Goal: Navigation & Orientation: Find specific page/section

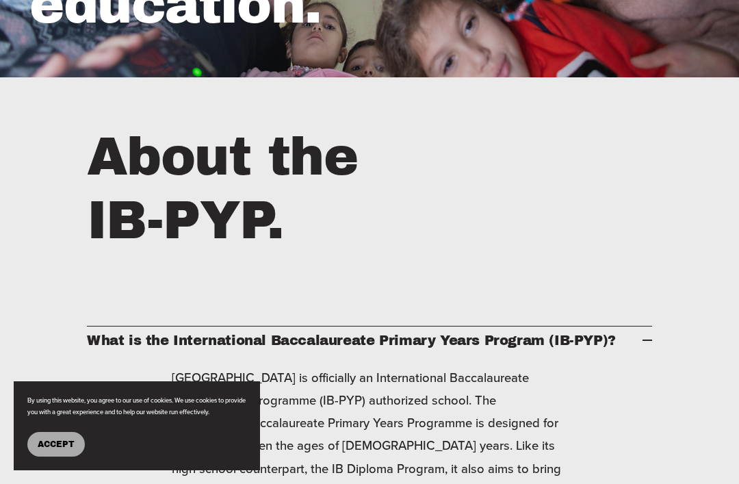
scroll to position [321, 0]
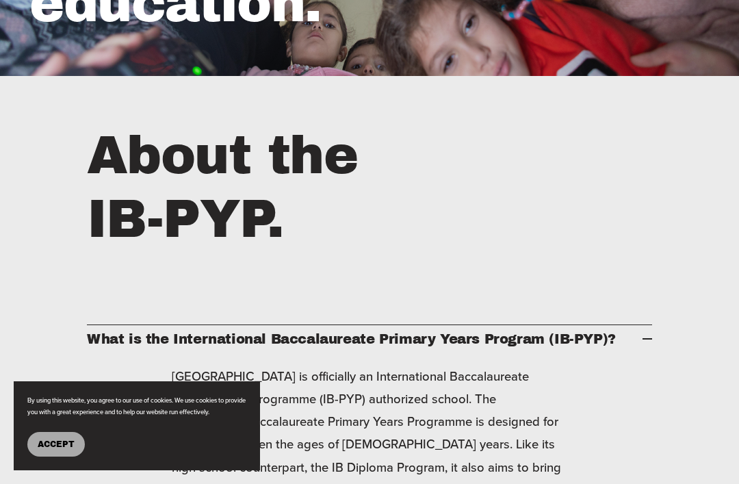
click at [31, 456] on button "Accept" at bounding box center [55, 444] width 57 height 25
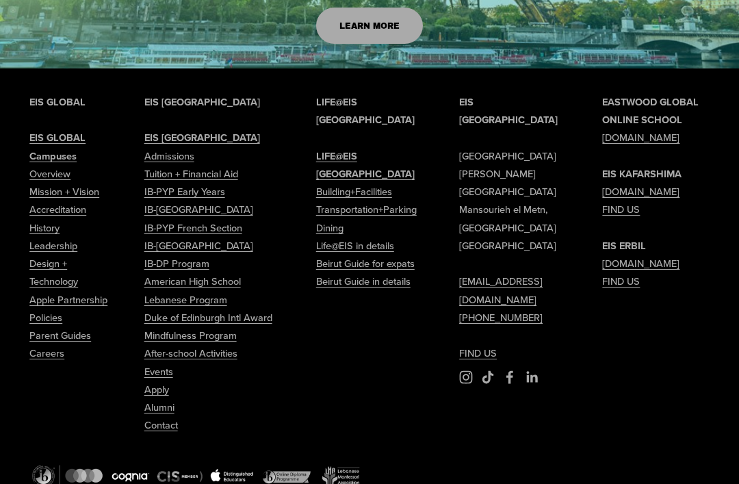
scroll to position [4692, 0]
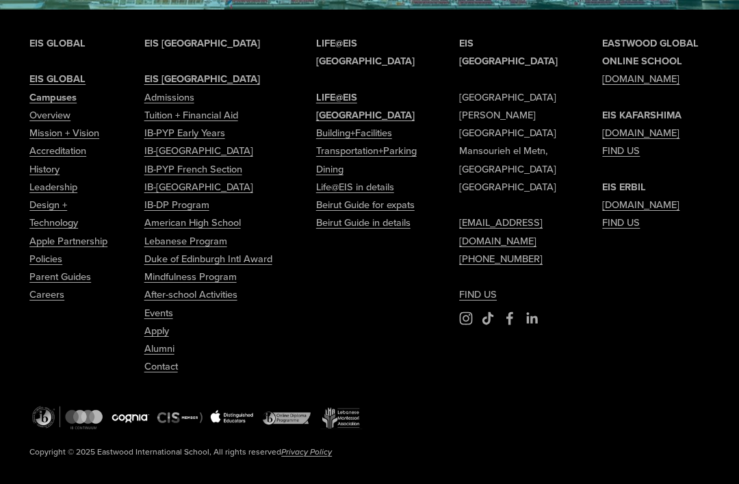
click at [37, 104] on strong "Campuses" at bounding box center [52, 97] width 47 height 14
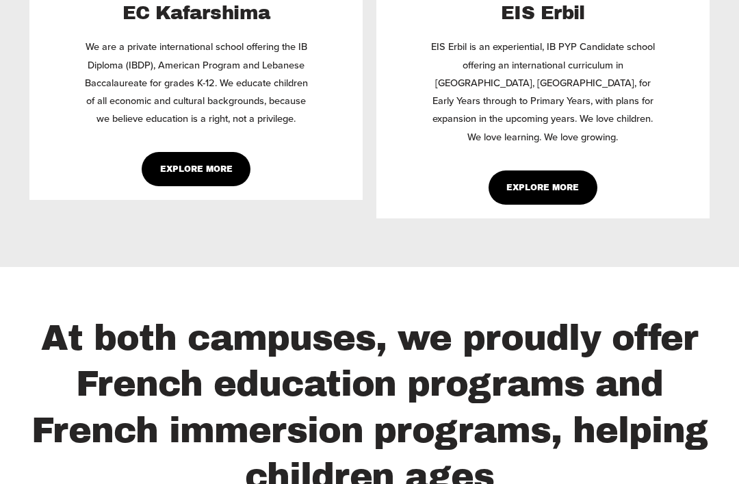
scroll to position [1088, 0]
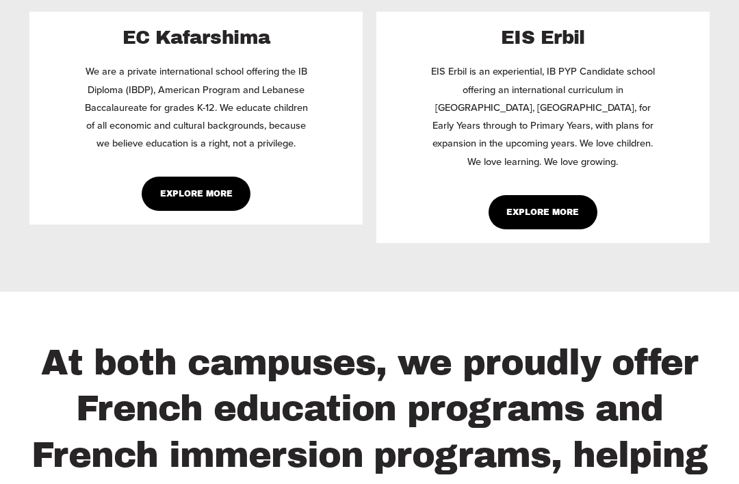
click at [184, 211] on link "Explore More" at bounding box center [196, 194] width 109 height 34
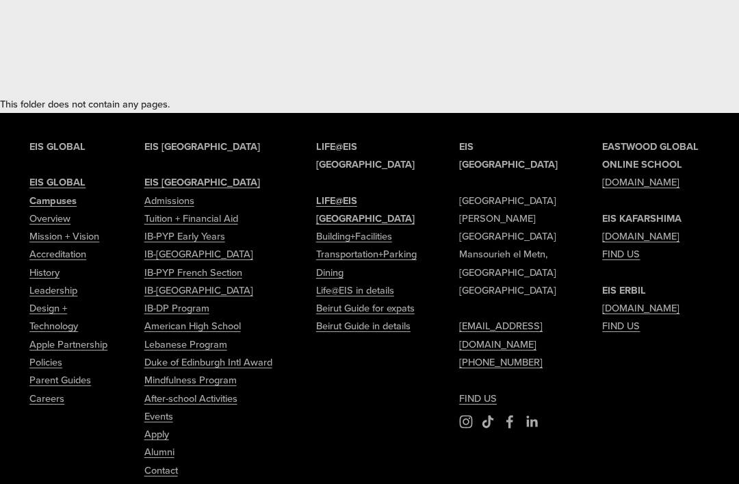
scroll to position [29, 0]
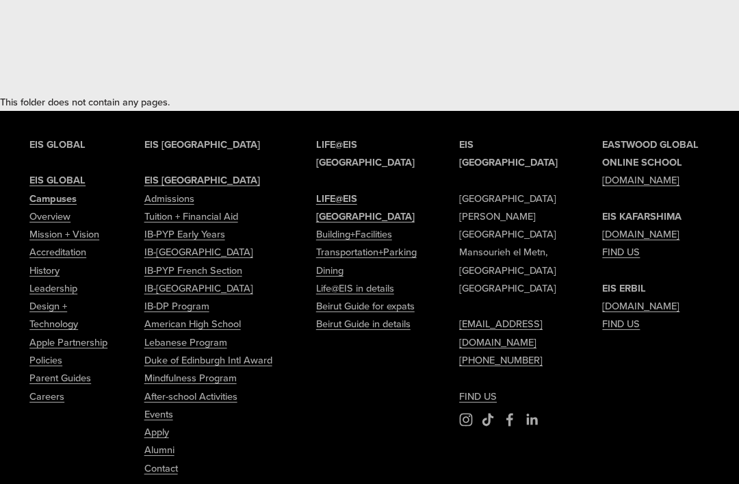
click at [146, 181] on strong "EIS [GEOGRAPHIC_DATA]" at bounding box center [202, 180] width 116 height 14
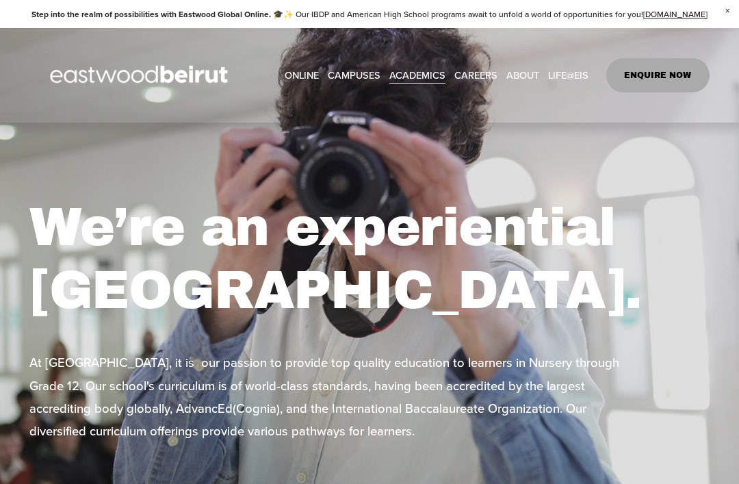
click at [101, 161] on div "We’re an experiential [GEOGRAPHIC_DATA]. At [GEOGRAPHIC_DATA], it is our passio…" at bounding box center [369, 325] width 739 height 406
click at [0, 0] on link "EASTWOOD COLLEGE KAFARSHIMA" at bounding box center [0, 0] width 0 height 0
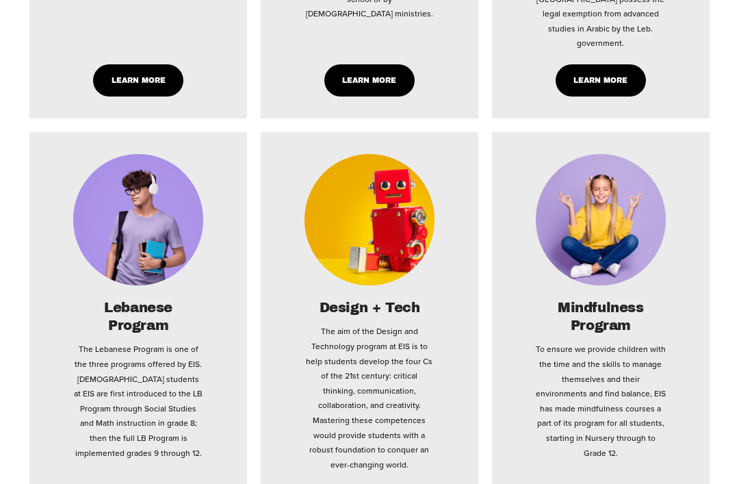
scroll to position [2673, 0]
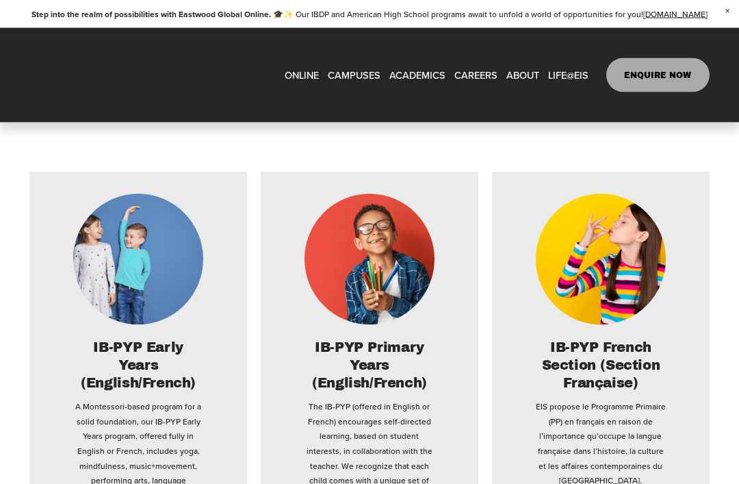
type input "*****"
